Goal: Find specific page/section: Find specific page/section

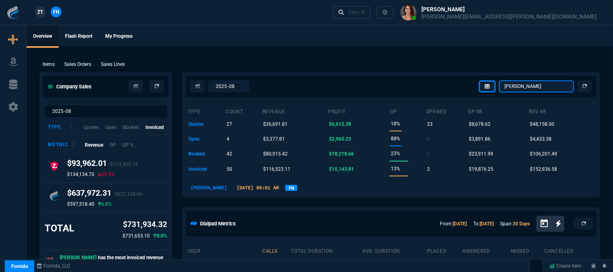
click at [543, 86] on select "[PERSON_NAME] Over [PERSON_NAME] [PERSON_NAME] Seti [PERSON_NAME] Wafek [PERSON…" at bounding box center [536, 86] width 75 height 12
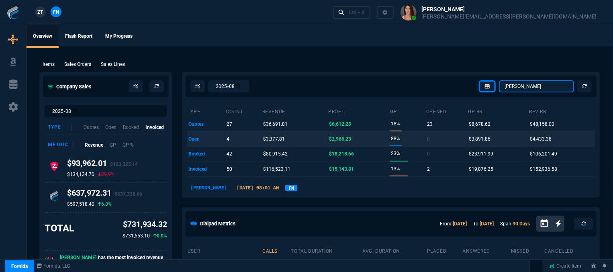
click at [500, 80] on select "[PERSON_NAME] Over [PERSON_NAME] [PERSON_NAME] Seti [PERSON_NAME] Wafek [PERSON…" at bounding box center [536, 86] width 75 height 12
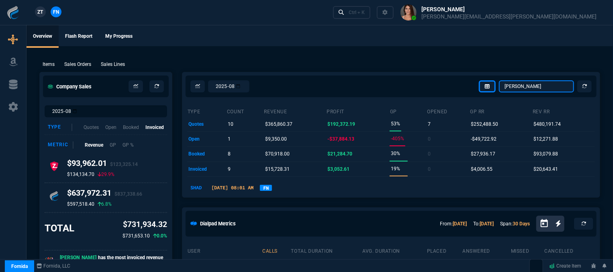
click at [537, 86] on select "[PERSON_NAME] Over [PERSON_NAME] [PERSON_NAME] Seti [PERSON_NAME] Wafek [PERSON…" at bounding box center [536, 86] width 75 height 12
select select "12: [PERSON_NAME]"
click at [500, 80] on select "[PERSON_NAME] Over [PERSON_NAME] [PERSON_NAME] Seti [PERSON_NAME] Wafek [PERSON…" at bounding box center [536, 86] width 75 height 12
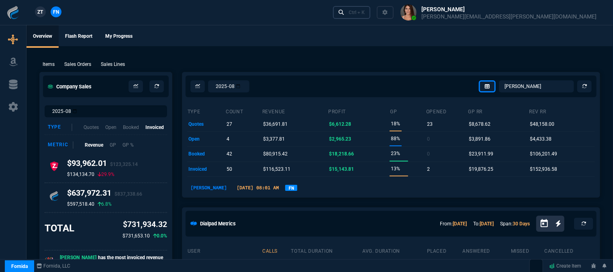
click at [365, 12] on div "Ctrl + K" at bounding box center [357, 12] width 16 height 6
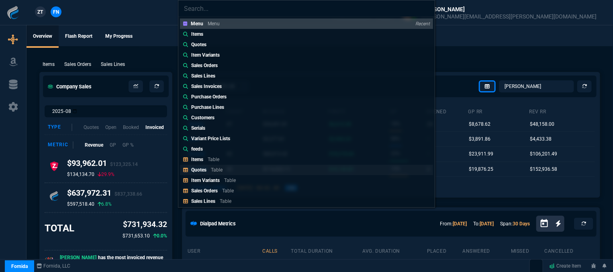
click at [264, 168] on link "Quotes Table" at bounding box center [306, 170] width 253 height 10
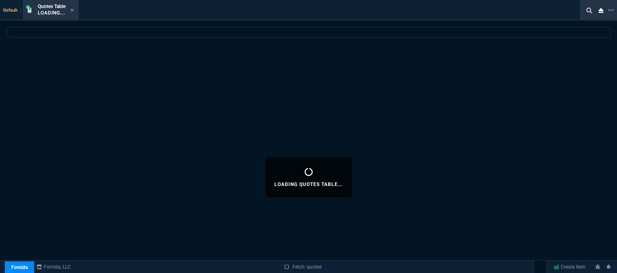
select select
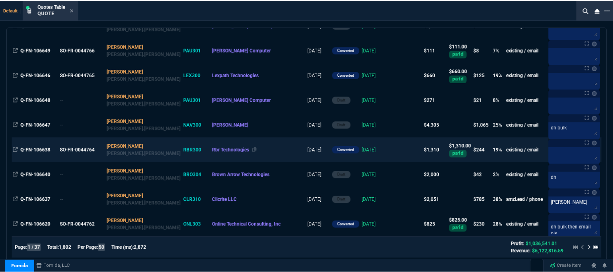
scroll to position [1130, 0]
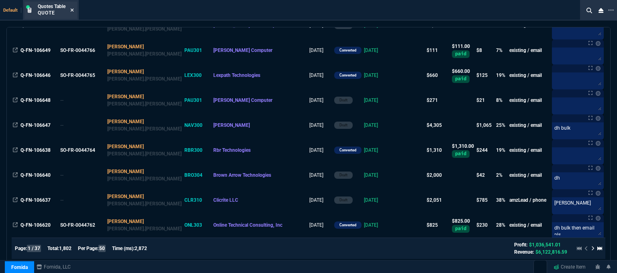
click at [73, 10] on icon at bounding box center [72, 9] width 3 height 3
